Goal: Information Seeking & Learning: Learn about a topic

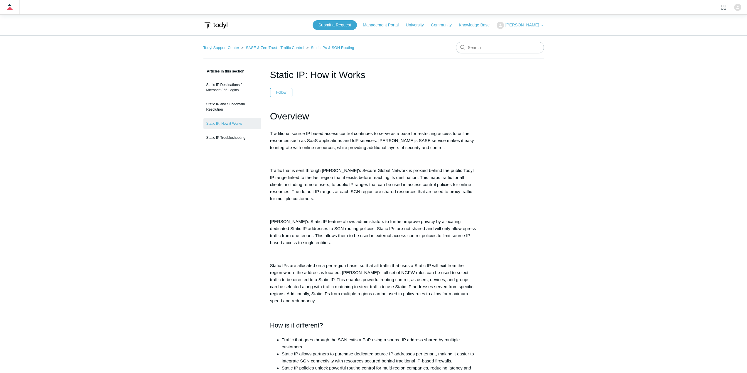
drag, startPoint x: 224, startPoint y: 177, endPoint x: 222, endPoint y: 170, distance: 7.2
click at [218, 132] on link "Static IP Troubleshooting" at bounding box center [232, 137] width 58 height 11
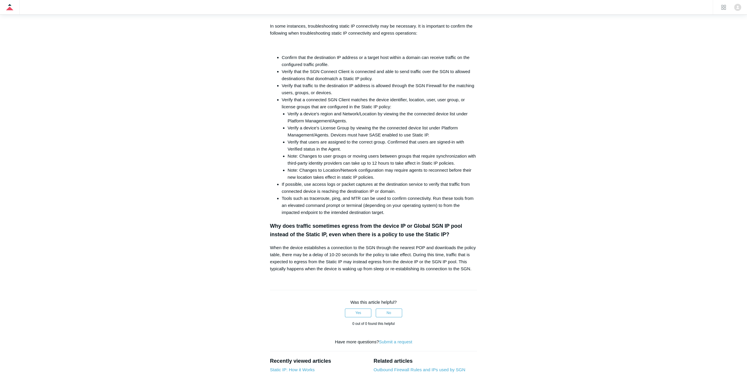
scroll to position [88, 0]
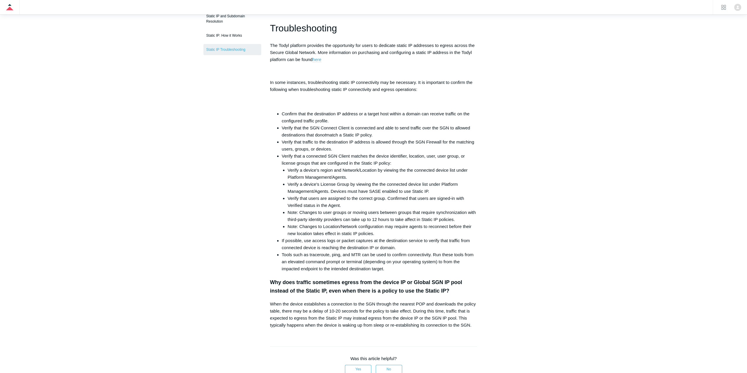
click at [315, 59] on link "here" at bounding box center [317, 59] width 9 height 5
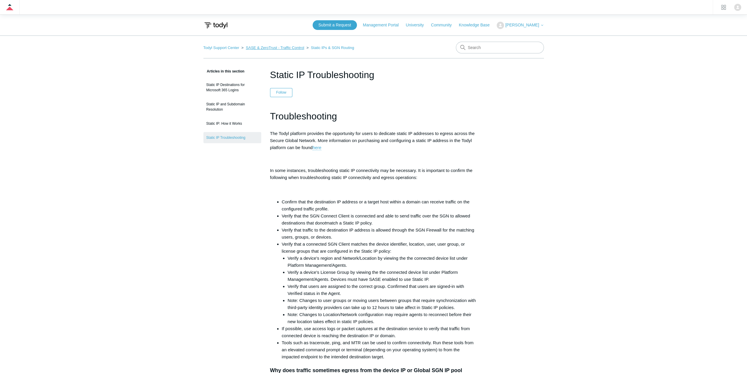
click at [297, 49] on link "SASE & ZeroTrust - Traffic Control" at bounding box center [275, 47] width 58 height 4
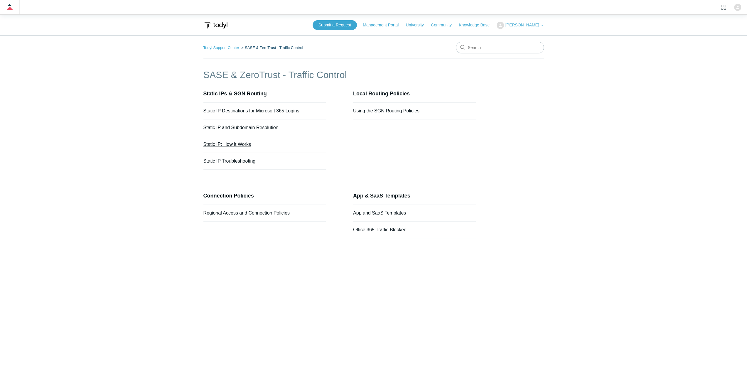
click at [231, 144] on link "Static IP: How it Works" at bounding box center [227, 144] width 48 height 5
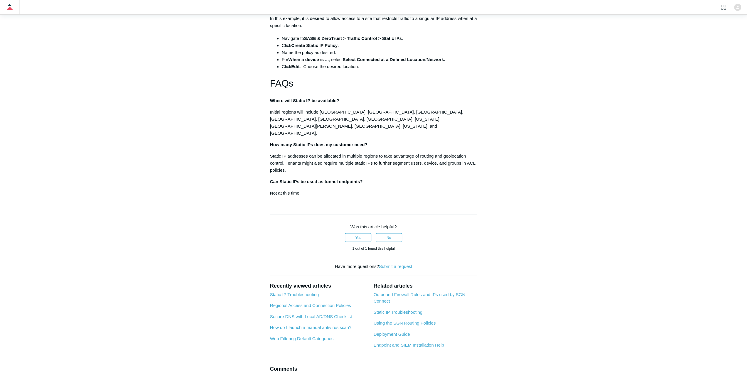
scroll to position [910, 0]
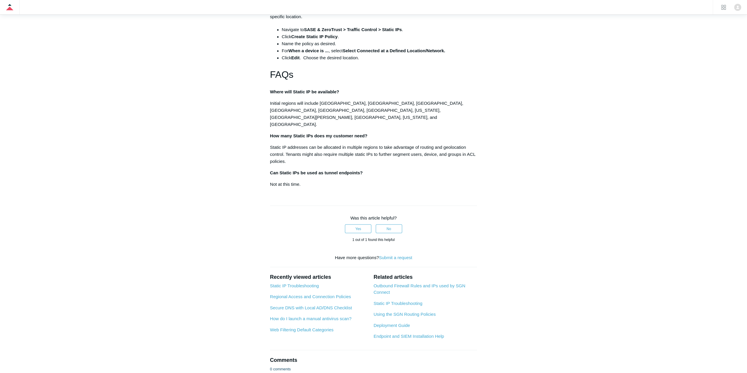
drag, startPoint x: 430, startPoint y: 188, endPoint x: 423, endPoint y: 190, distance: 6.9
drag, startPoint x: 423, startPoint y: 190, endPoint x: 444, endPoint y: 173, distance: 27.2
copy li "a tenant in [GEOGRAPHIC_DATA] could use Static IP policies to route traffic to …"
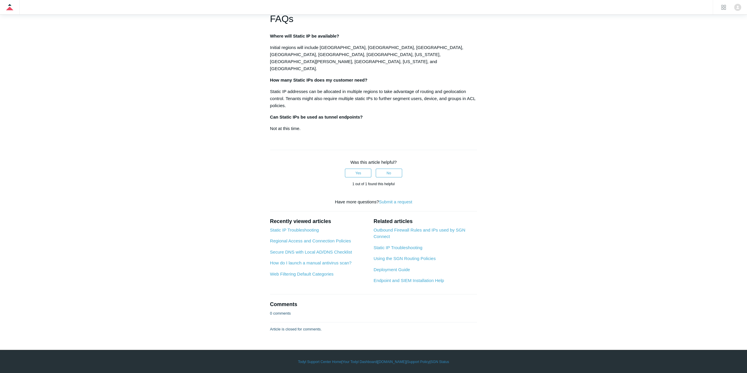
scroll to position [1145, 0]
